Goal: Entertainment & Leisure: Consume media (video, audio)

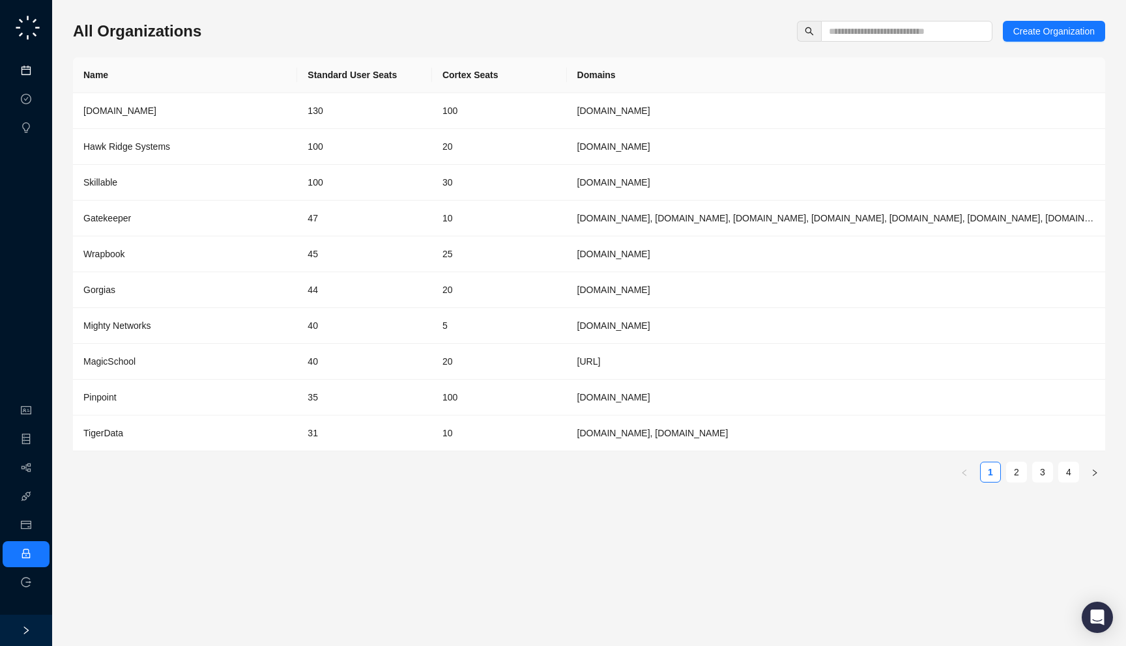
click at [38, 75] on link "Meetings & Calls" at bounding box center [72, 71] width 68 height 10
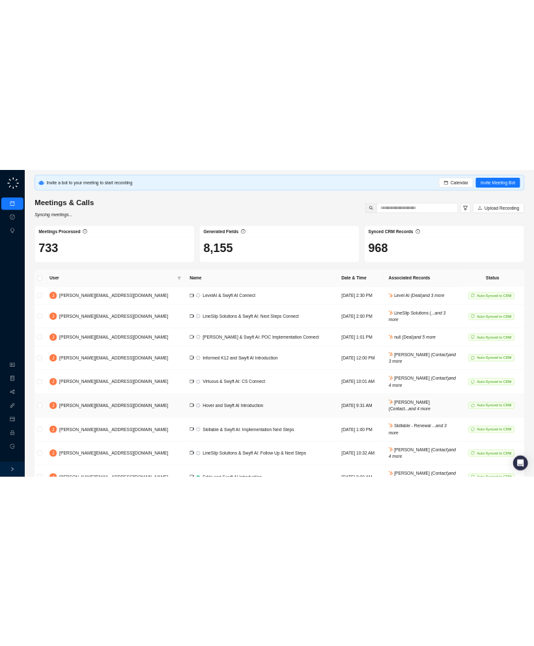
scroll to position [128, 0]
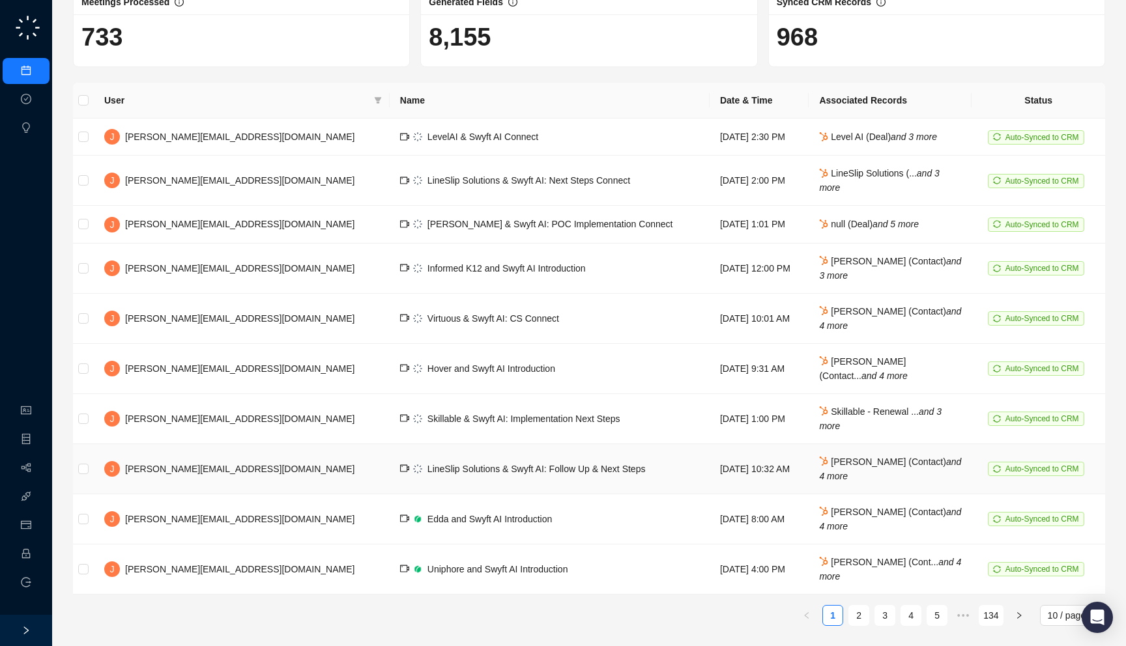
click at [427, 465] on span "LineSlip Solutions & Swyft AI: Follow Up & Next Steps" at bounding box center [536, 469] width 218 height 10
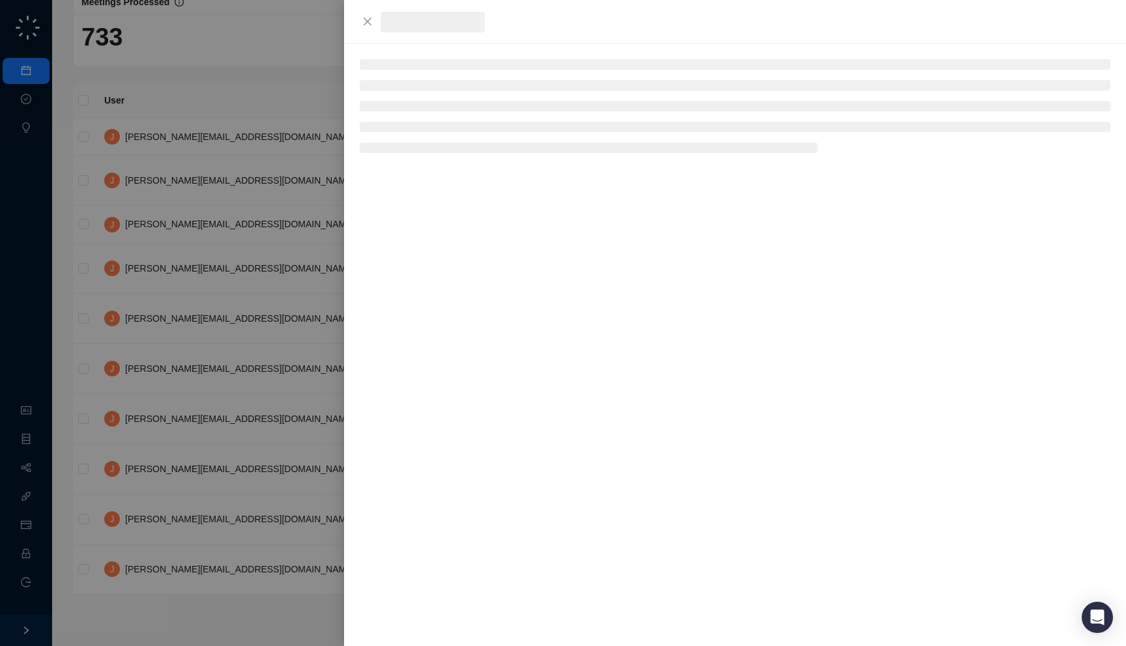
click at [255, 442] on div at bounding box center [563, 323] width 1126 height 646
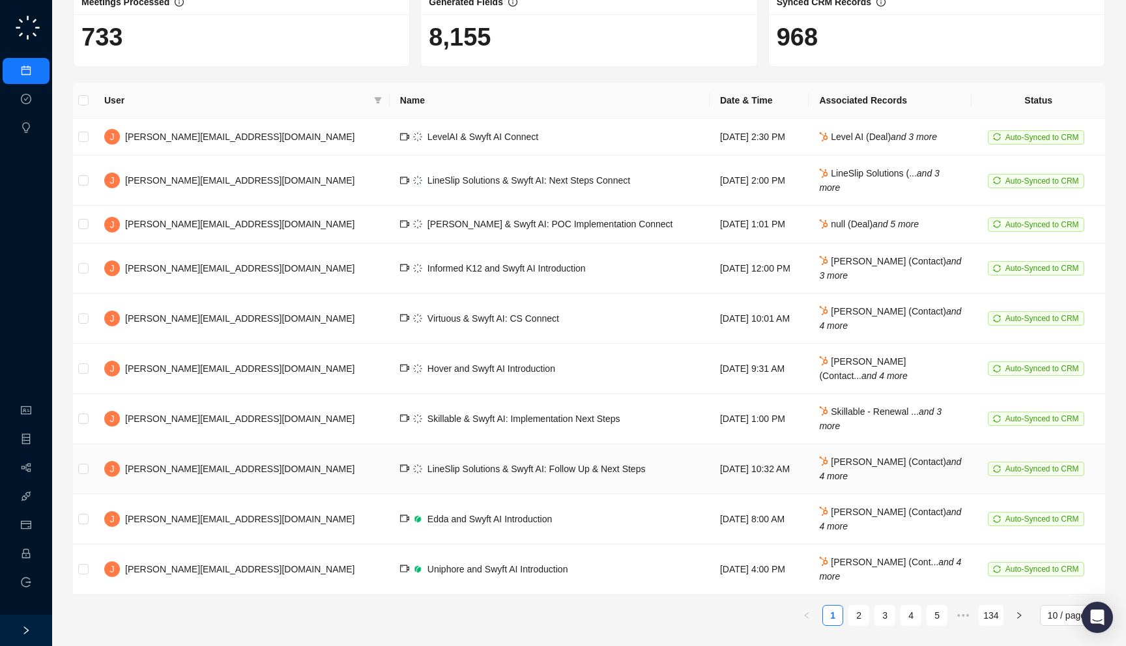
click at [390, 478] on td "LineSlip Solutions & Swyft AI: Follow Up & Next Steps" at bounding box center [550, 469] width 320 height 50
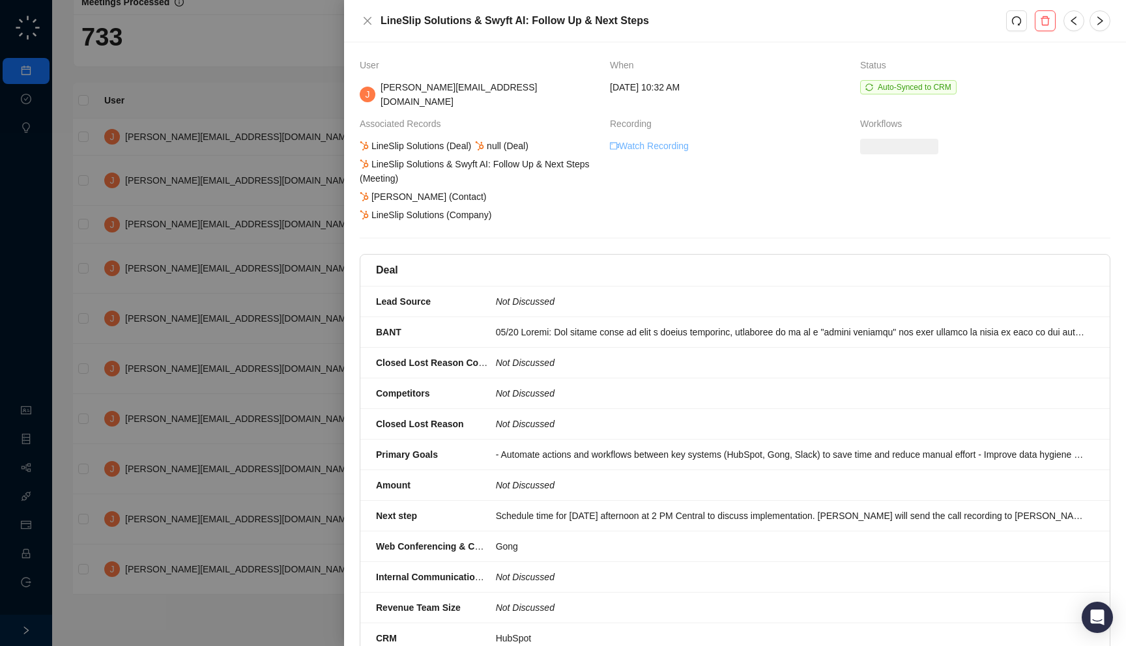
click at [661, 139] on link "Watch Recording" at bounding box center [649, 146] width 79 height 14
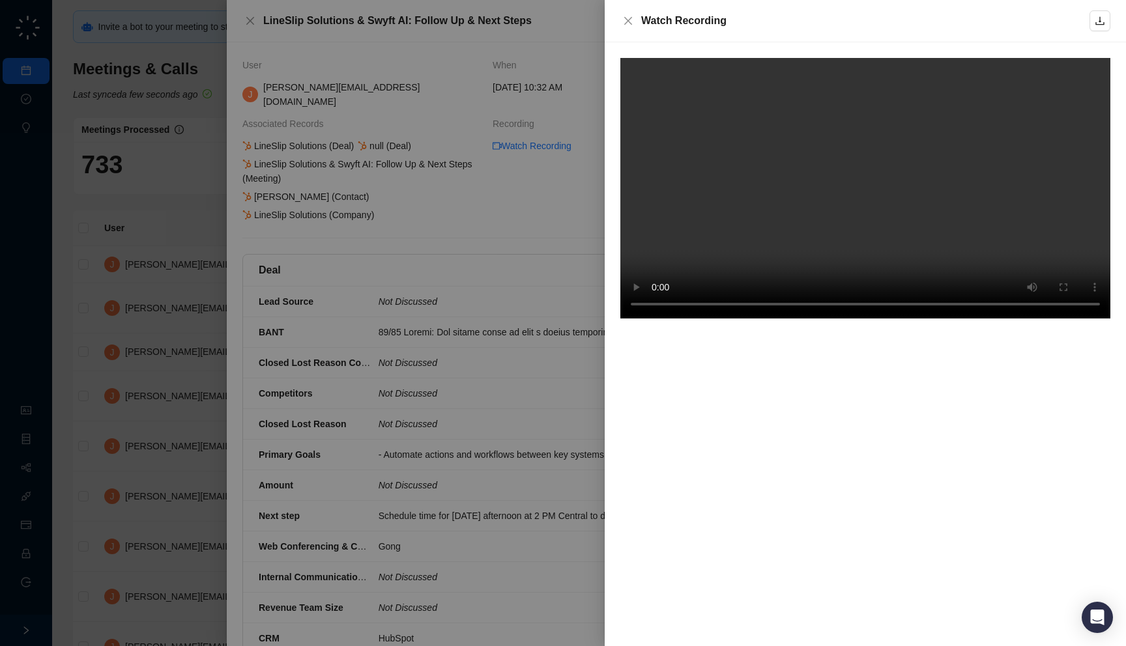
click at [534, 306] on div at bounding box center [563, 323] width 1126 height 646
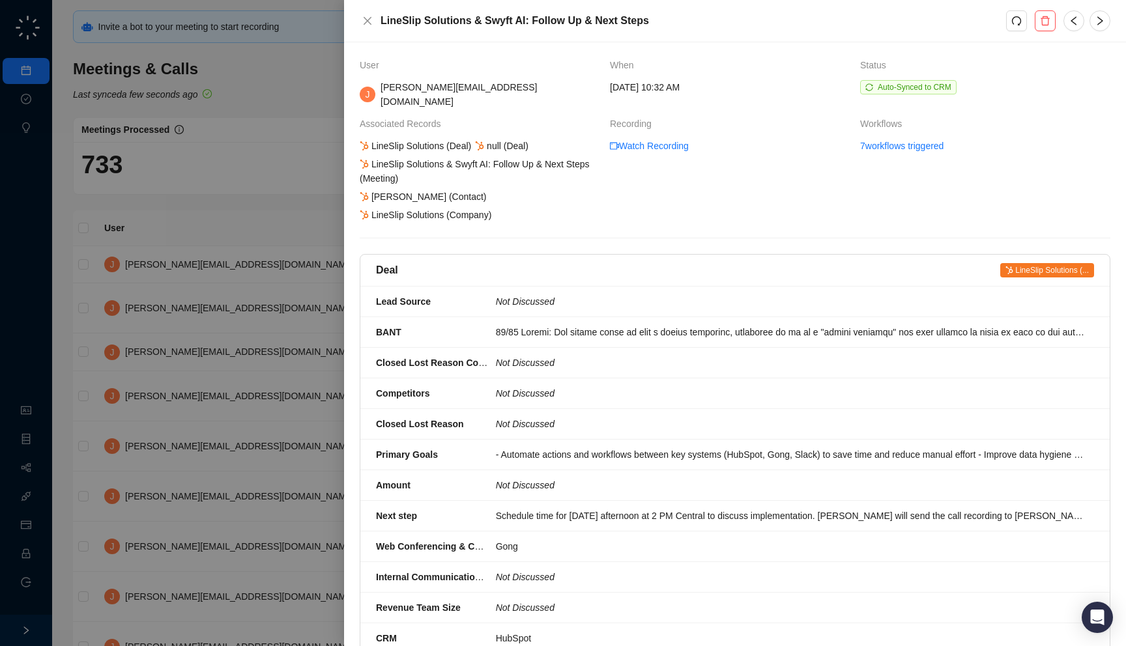
click at [235, 320] on div at bounding box center [563, 323] width 1126 height 646
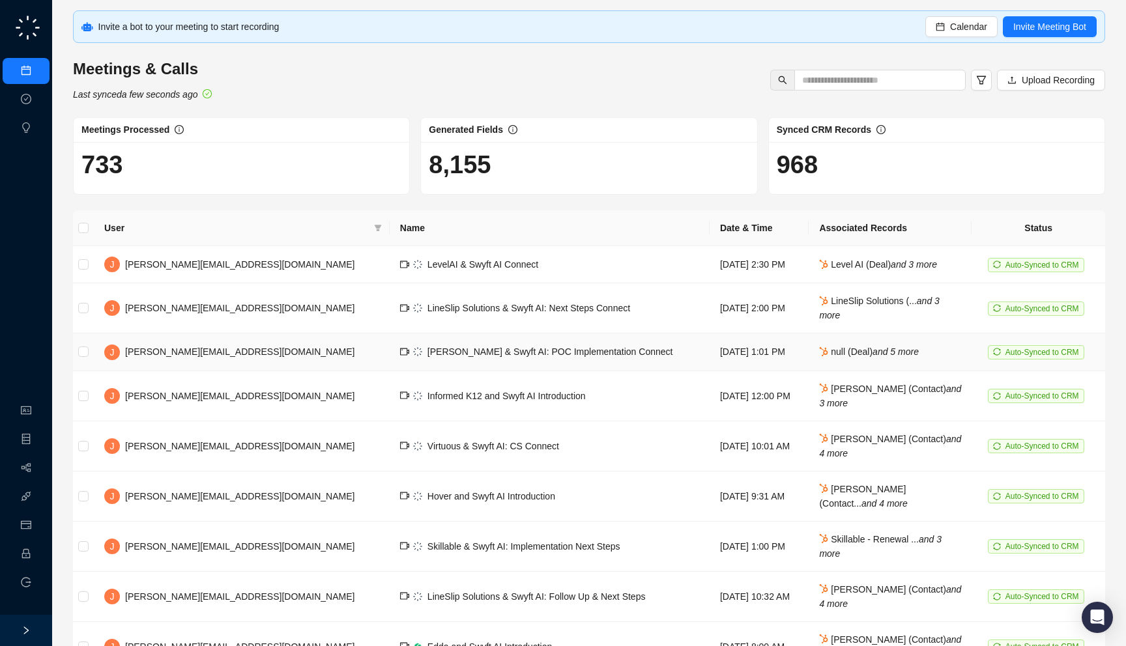
click at [427, 353] on span "[PERSON_NAME] & Swyft AI: POC Implementation Connect" at bounding box center [550, 352] width 246 height 10
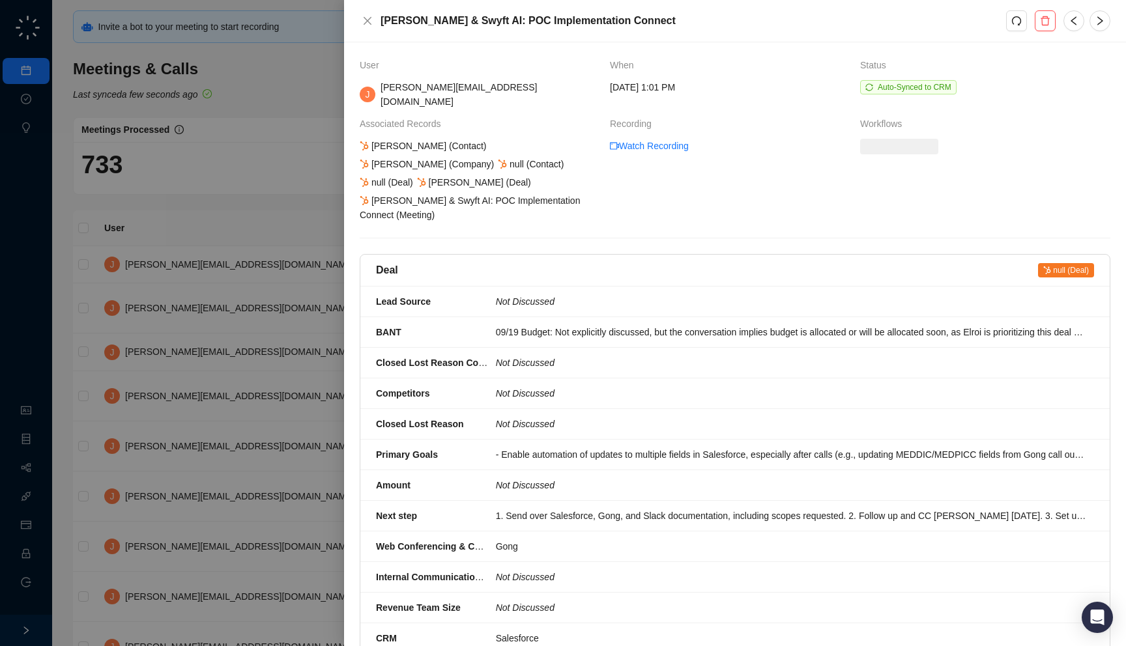
click at [231, 269] on div at bounding box center [563, 323] width 1126 height 646
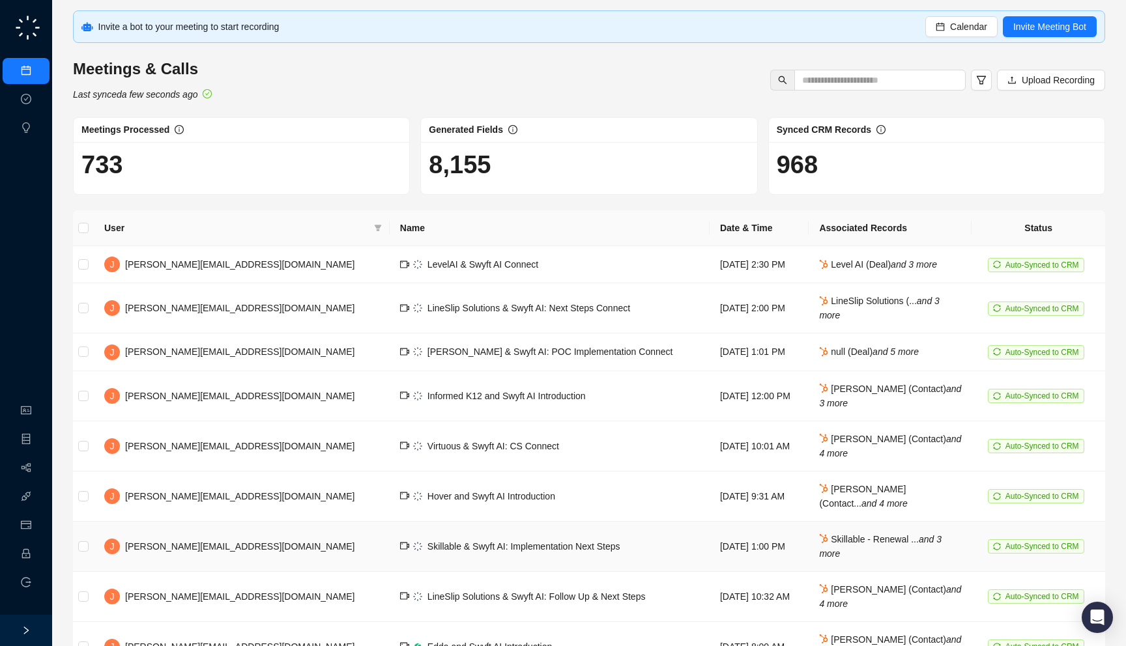
click at [534, 556] on td "Skillable & Swyft AI: Implementation Next Steps" at bounding box center [550, 547] width 320 height 50
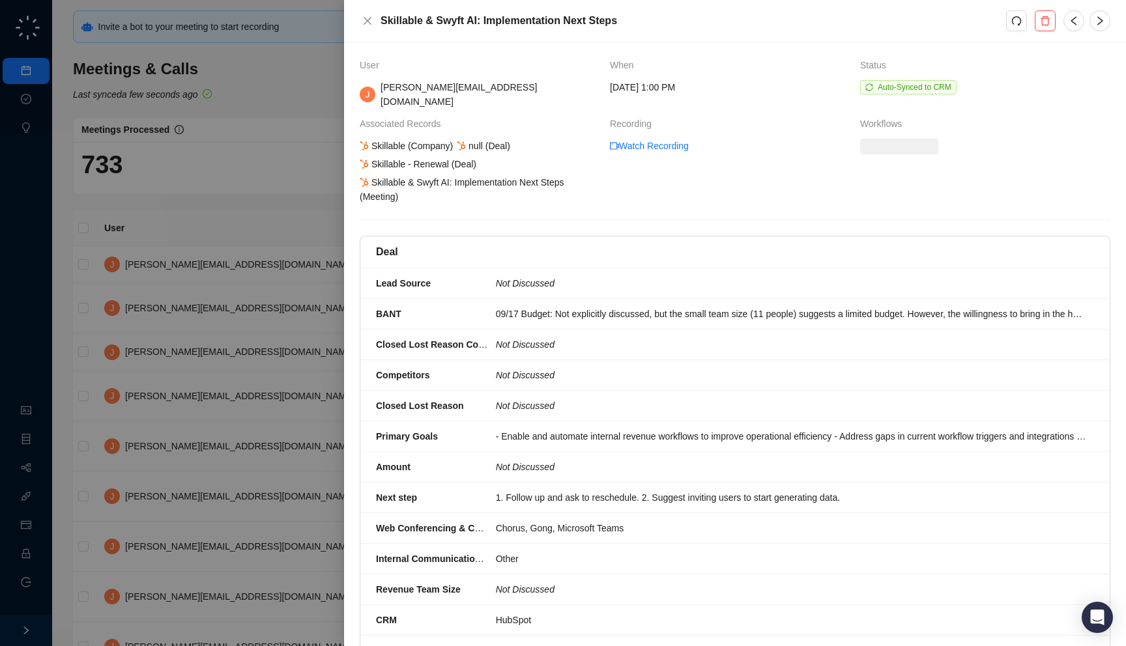
click at [222, 493] on div at bounding box center [563, 323] width 1126 height 646
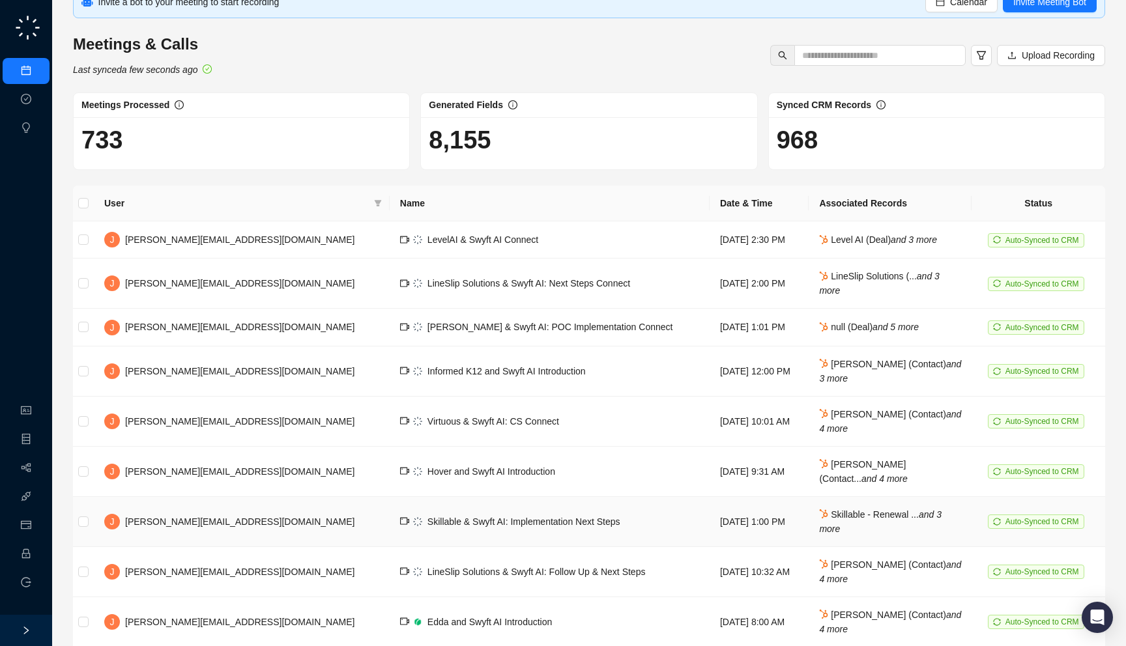
scroll to position [25, 0]
click at [457, 572] on span "LineSlip Solutions & Swyft AI: Follow Up & Next Steps" at bounding box center [536, 571] width 218 height 10
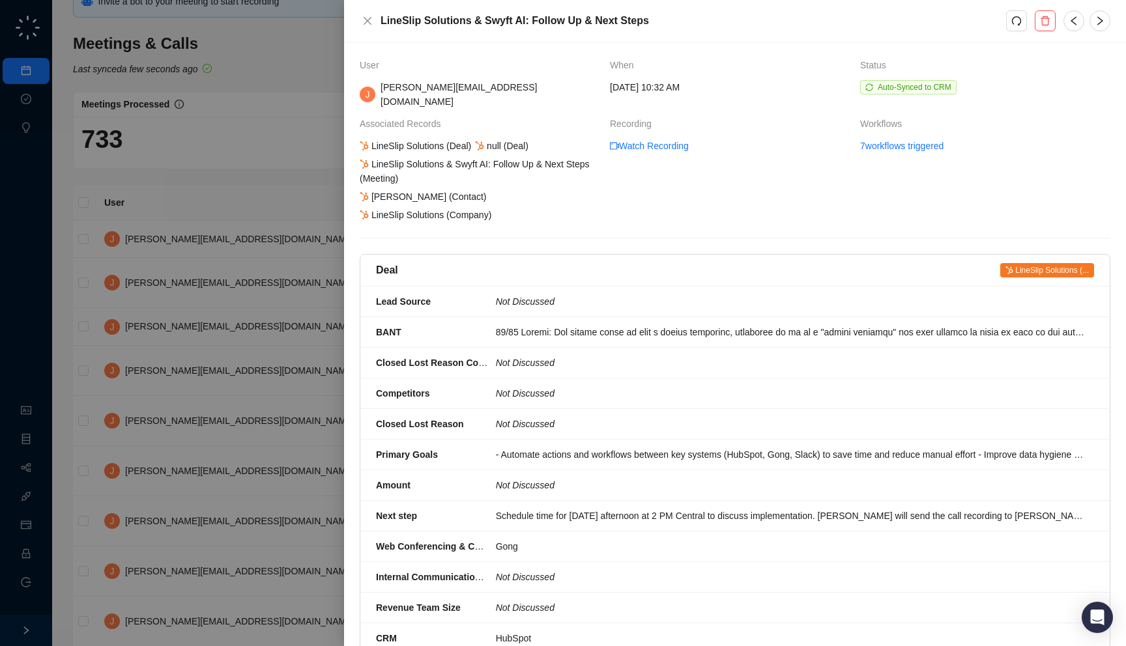
click at [534, 142] on td "Watch Recording" at bounding box center [735, 180] width 250 height 83
click at [534, 139] on link "Watch Recording" at bounding box center [649, 146] width 79 height 14
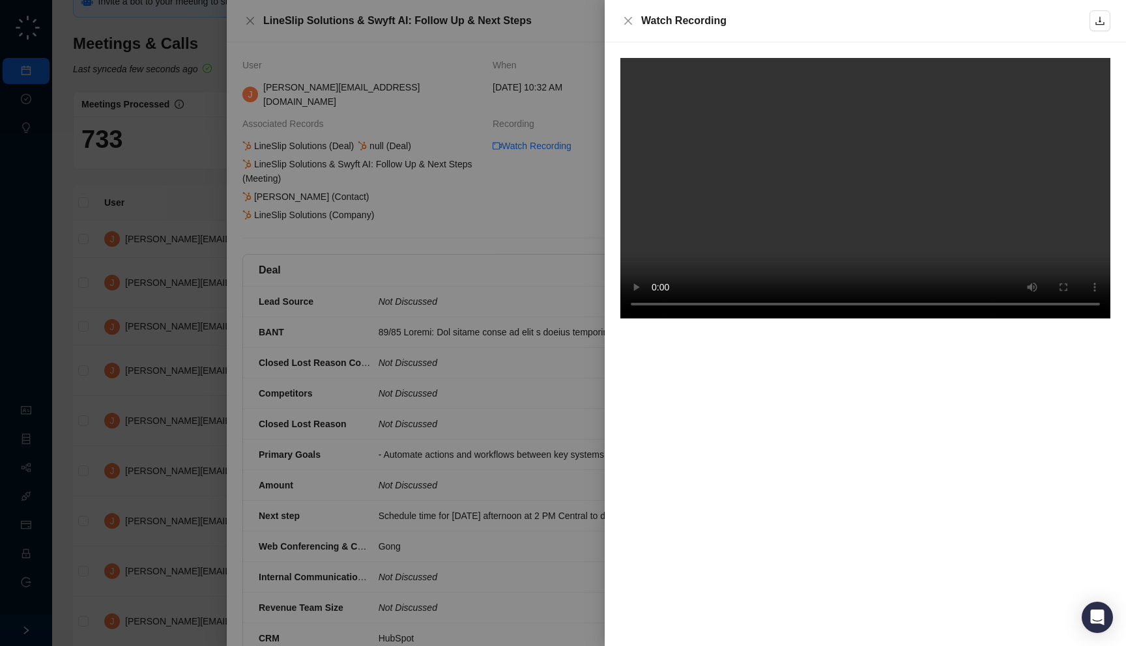
click at [491, 323] on div at bounding box center [563, 323] width 1126 height 646
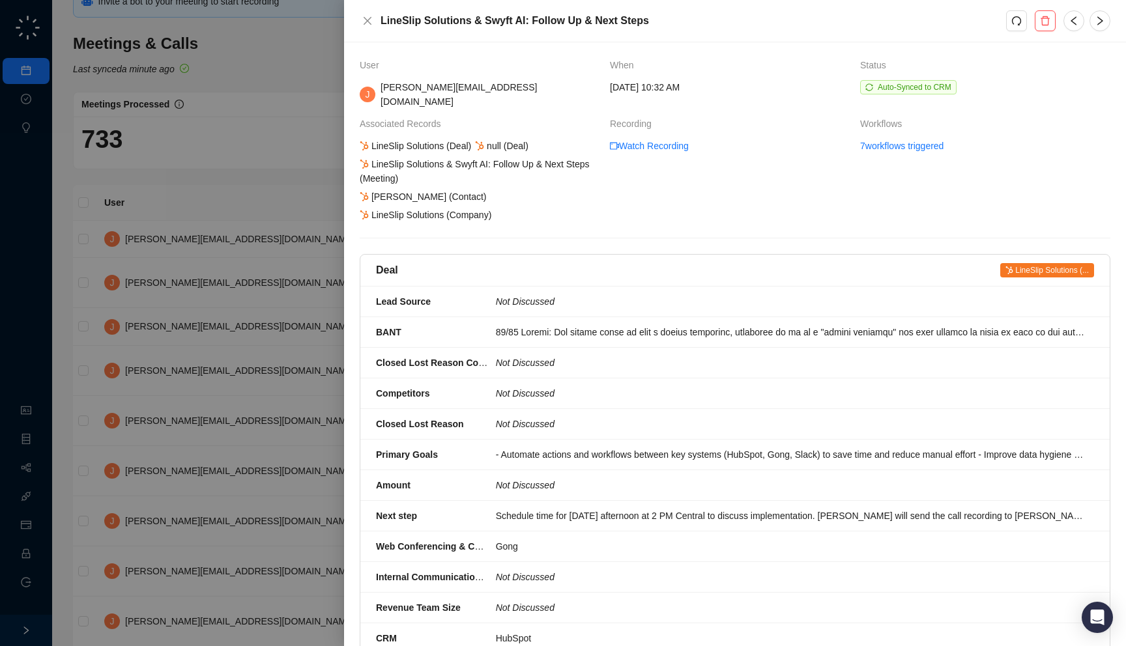
click at [283, 348] on div at bounding box center [563, 323] width 1126 height 646
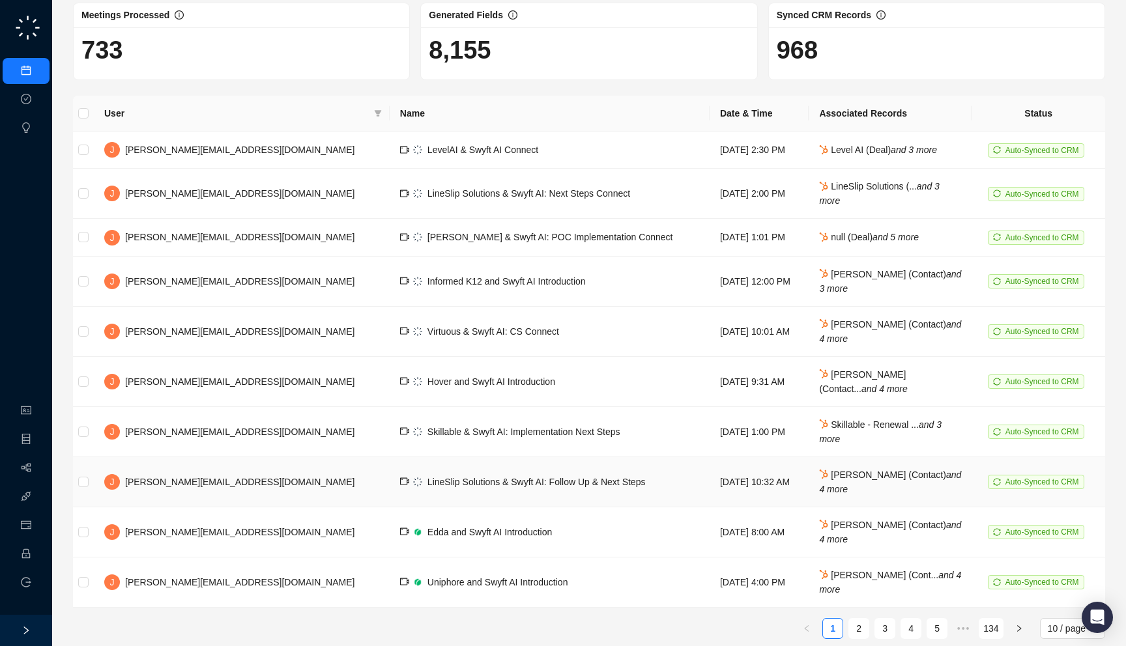
scroll to position [116, 0]
click at [534, 386] on td "[DATE] 9:31 AM" at bounding box center [759, 381] width 99 height 50
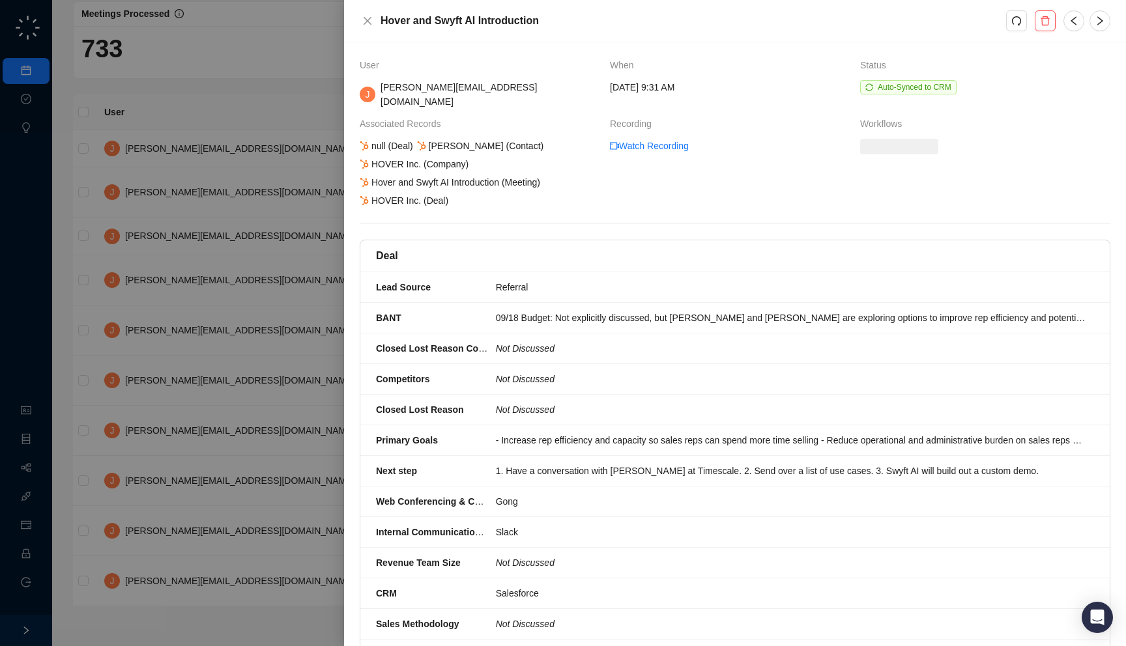
click at [296, 201] on div at bounding box center [563, 323] width 1126 height 646
